Goal: Check status: Check status

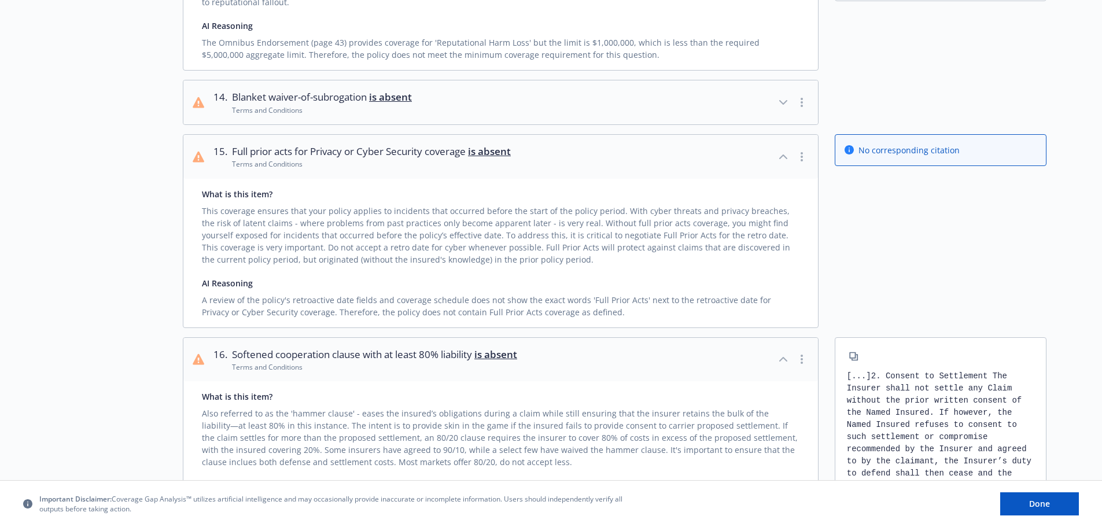
scroll to position [790, 0]
